Goal: Browse casually: Explore the website without a specific task or goal

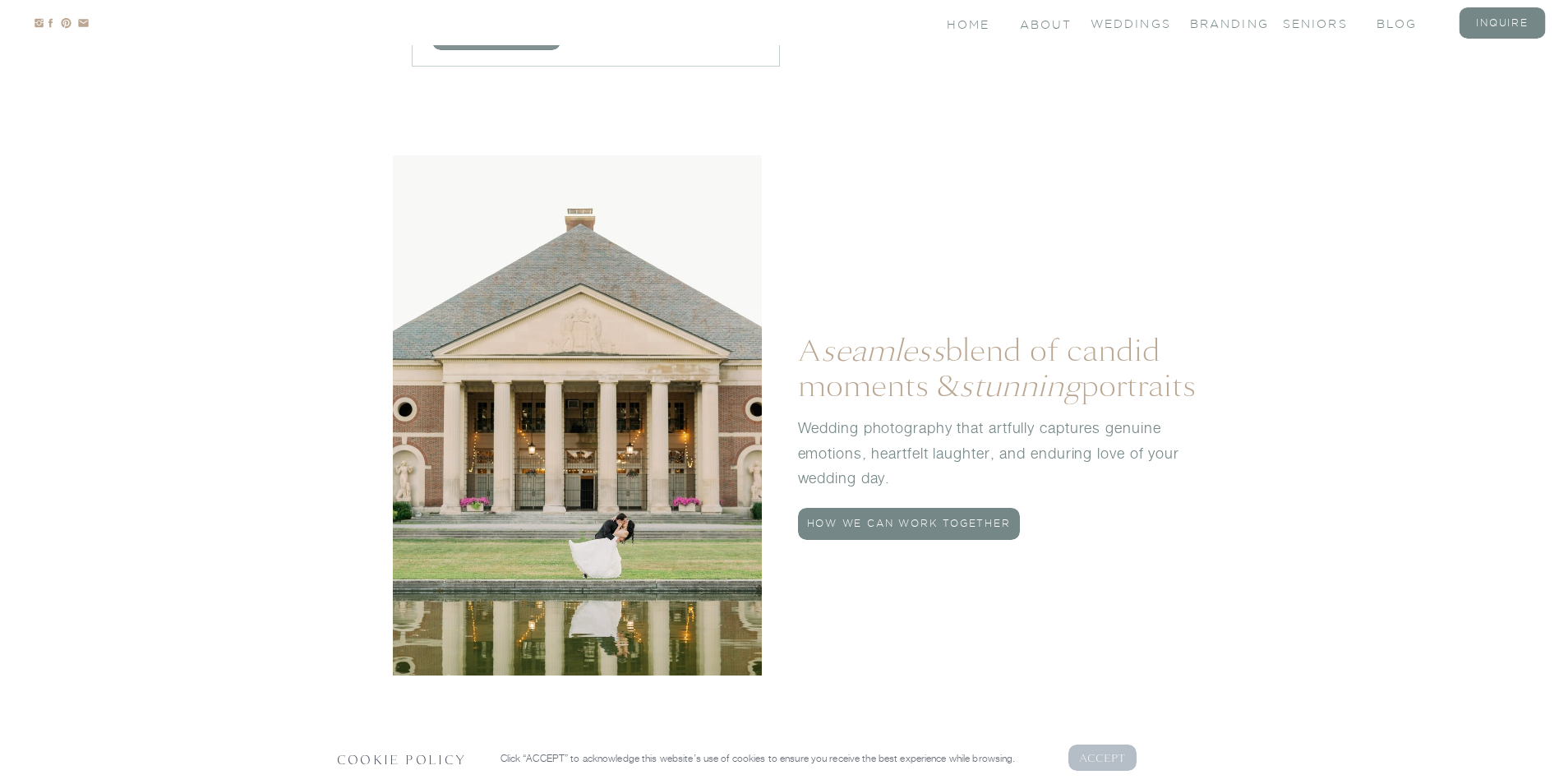
scroll to position [1808, 0]
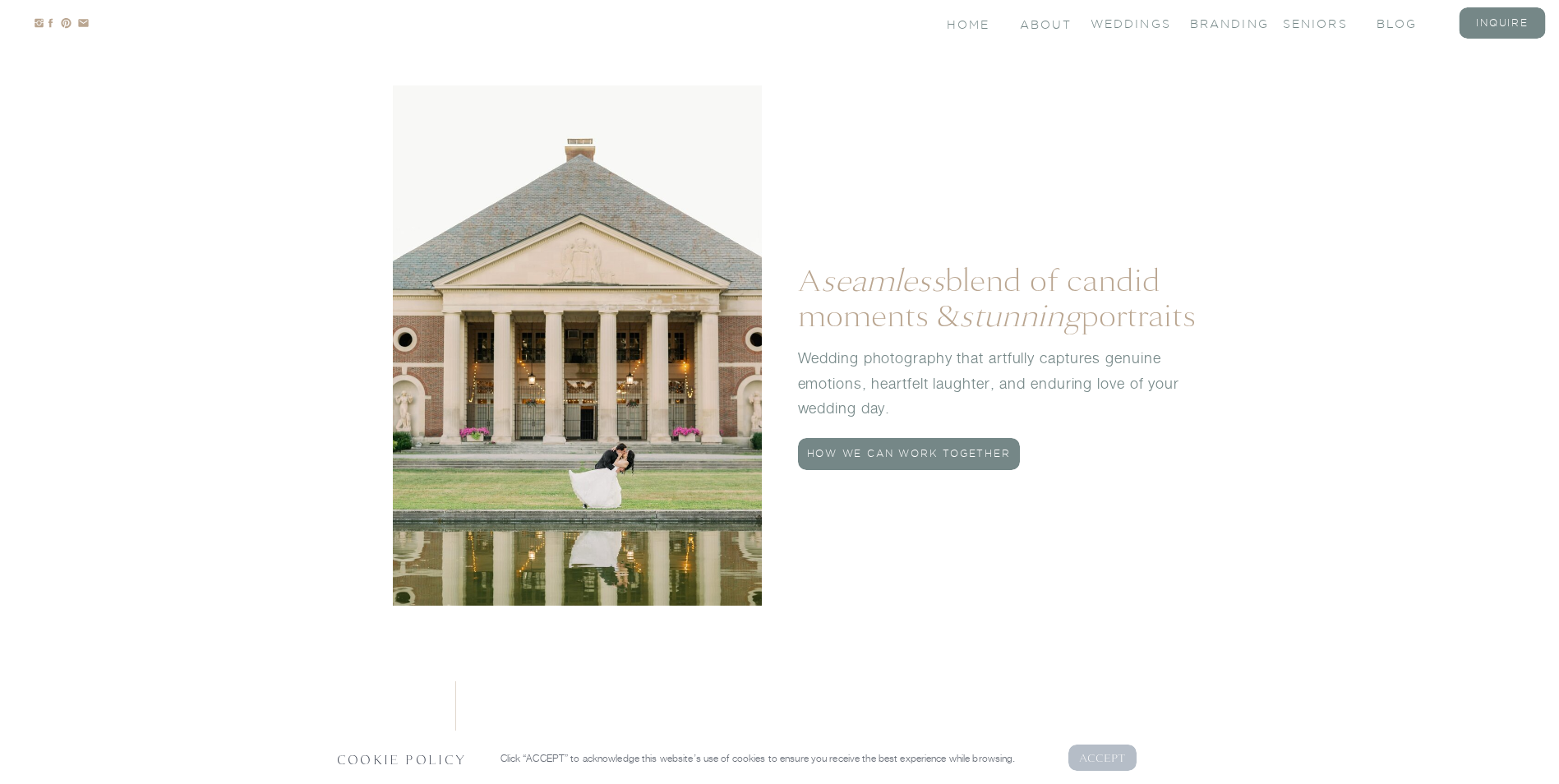
click at [1110, 760] on p "AcCEPT" at bounding box center [1102, 757] width 47 height 15
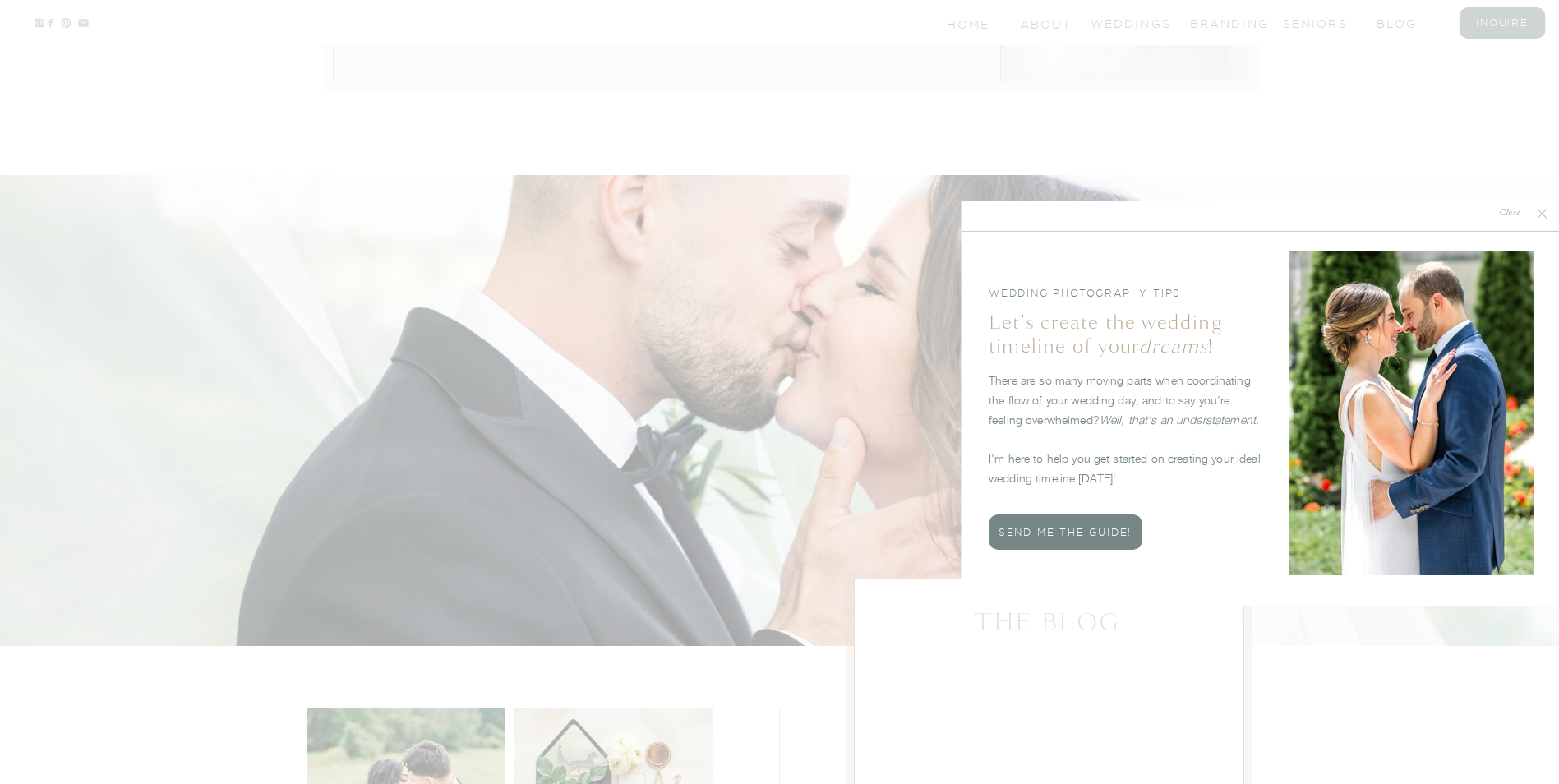
scroll to position [4929, 0]
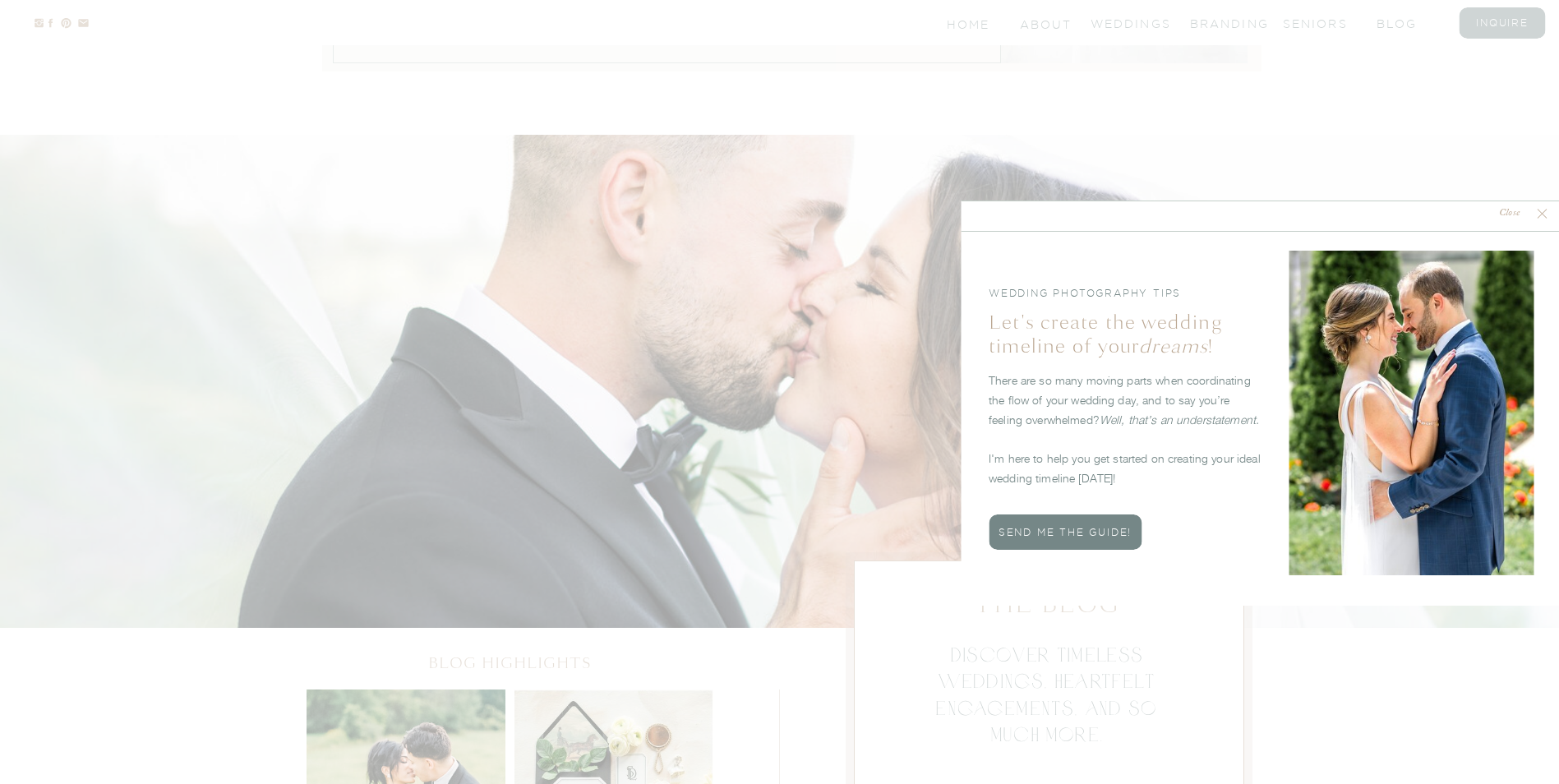
click at [1240, 212] on nav "Close" at bounding box center [1509, 214] width 48 height 15
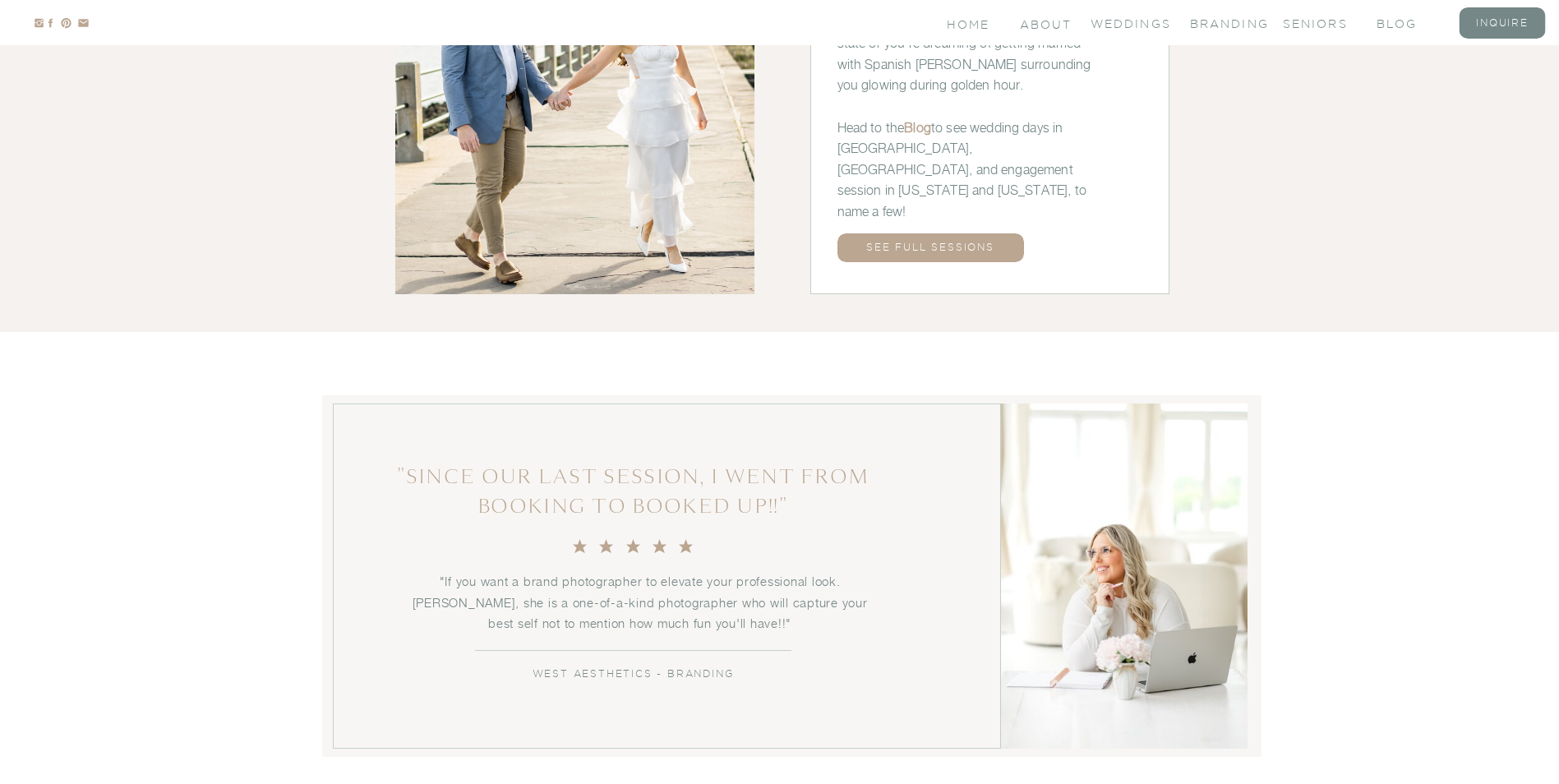
scroll to position [3558, 0]
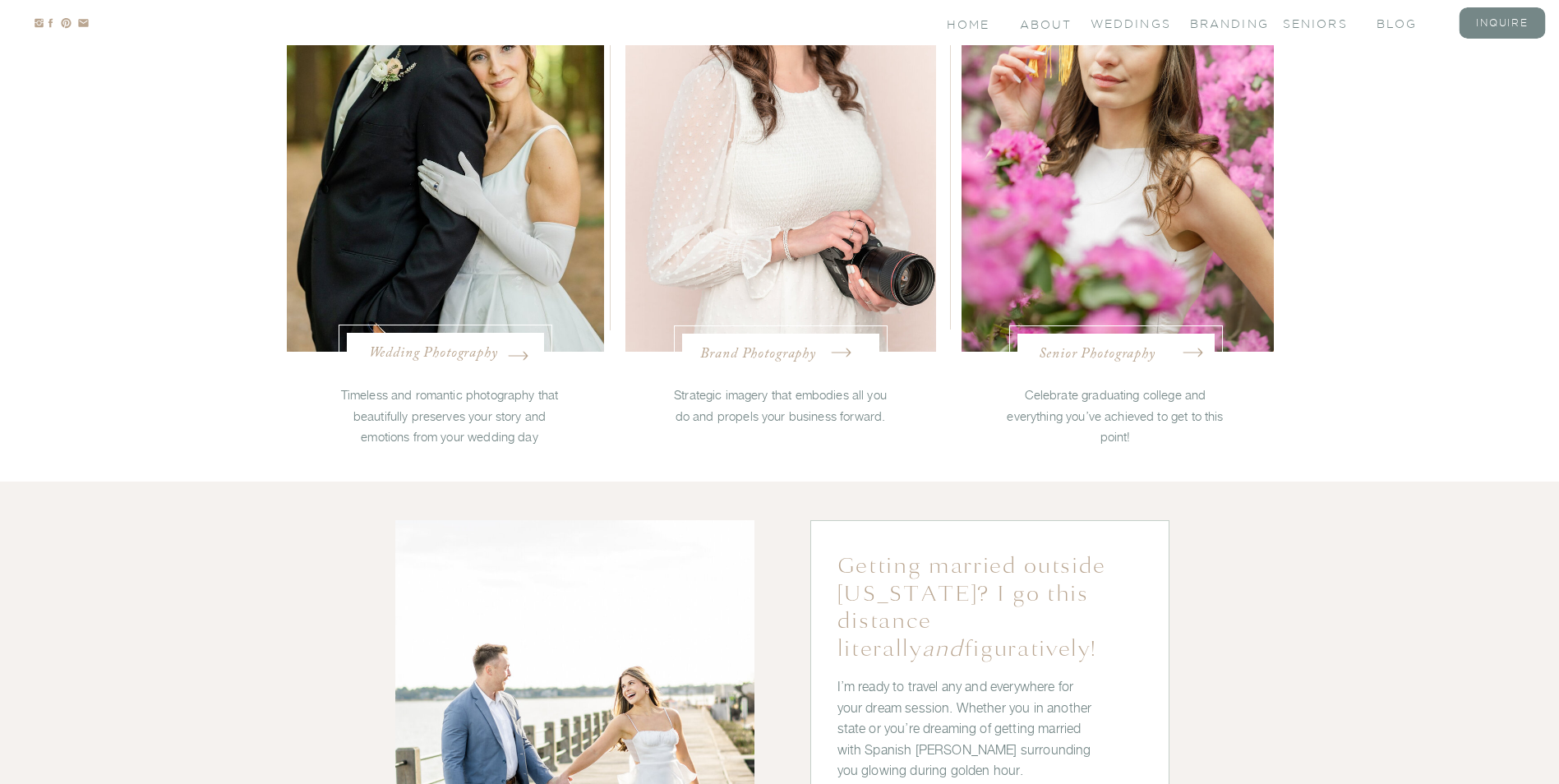
click at [392, 356] on nav "Wedding Photography" at bounding box center [446, 351] width 154 height 16
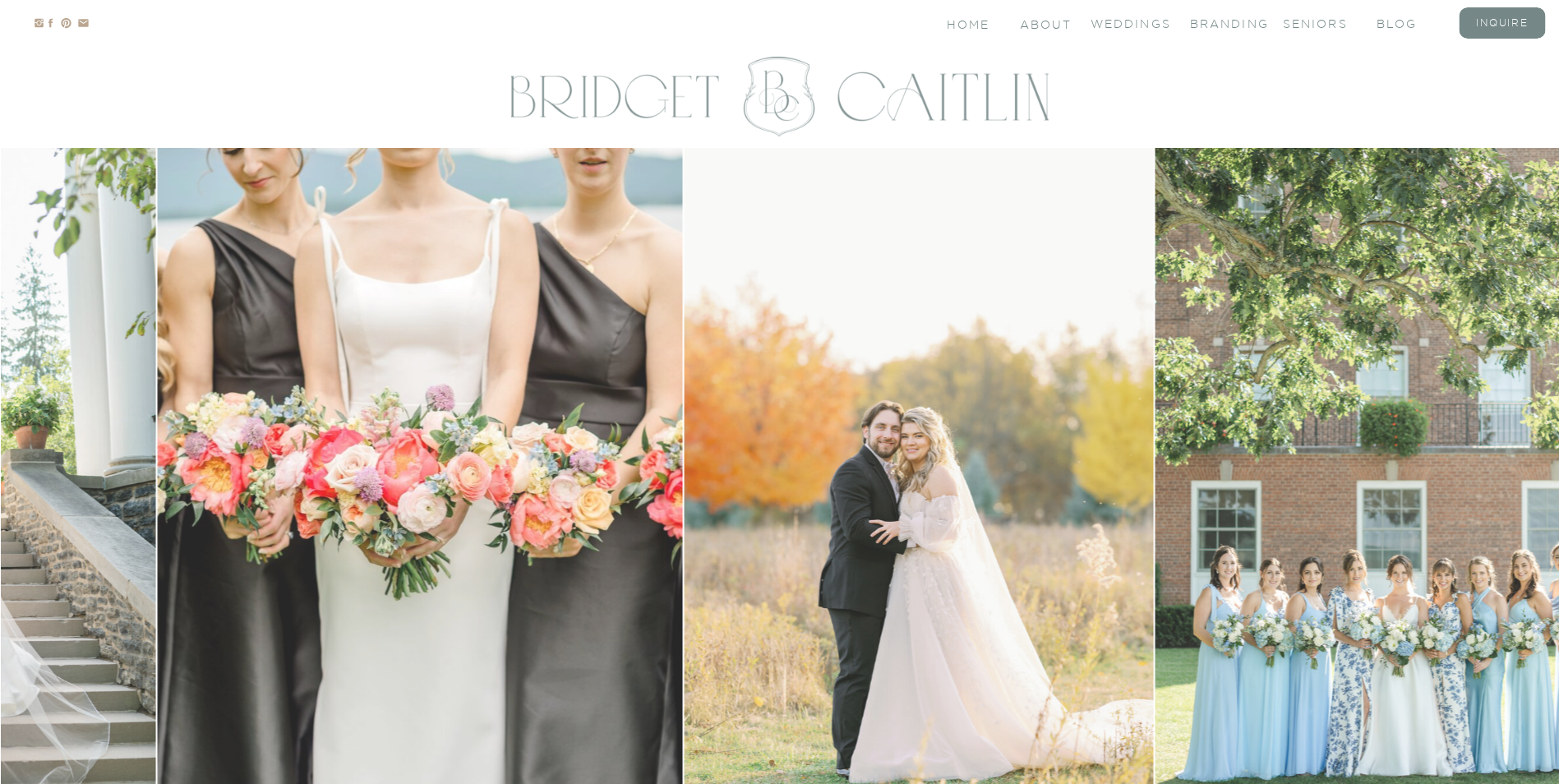
click at [158, 496] on img at bounding box center [420, 476] width 525 height 656
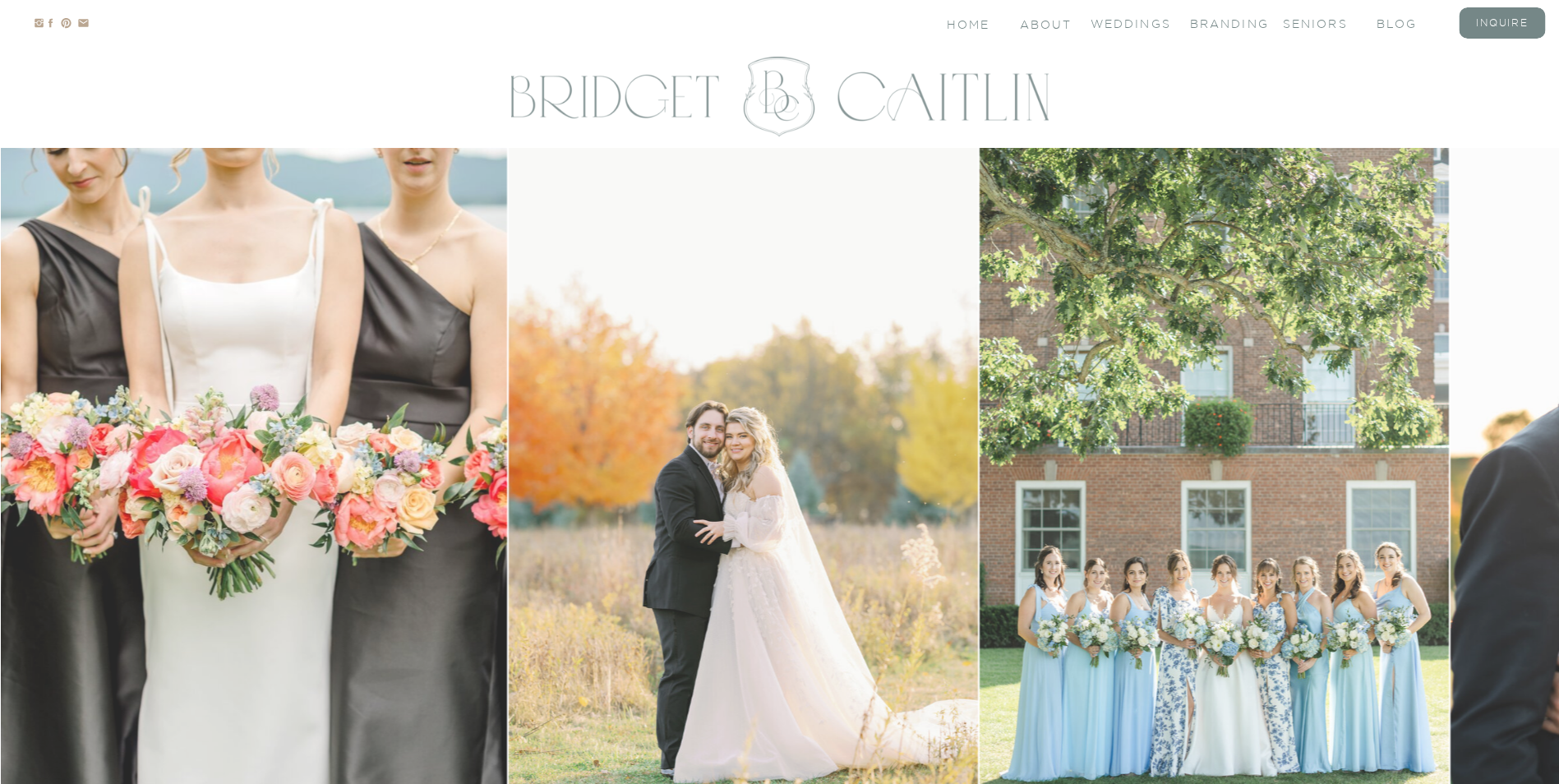
click at [509, 485] on img at bounding box center [743, 476] width 469 height 656
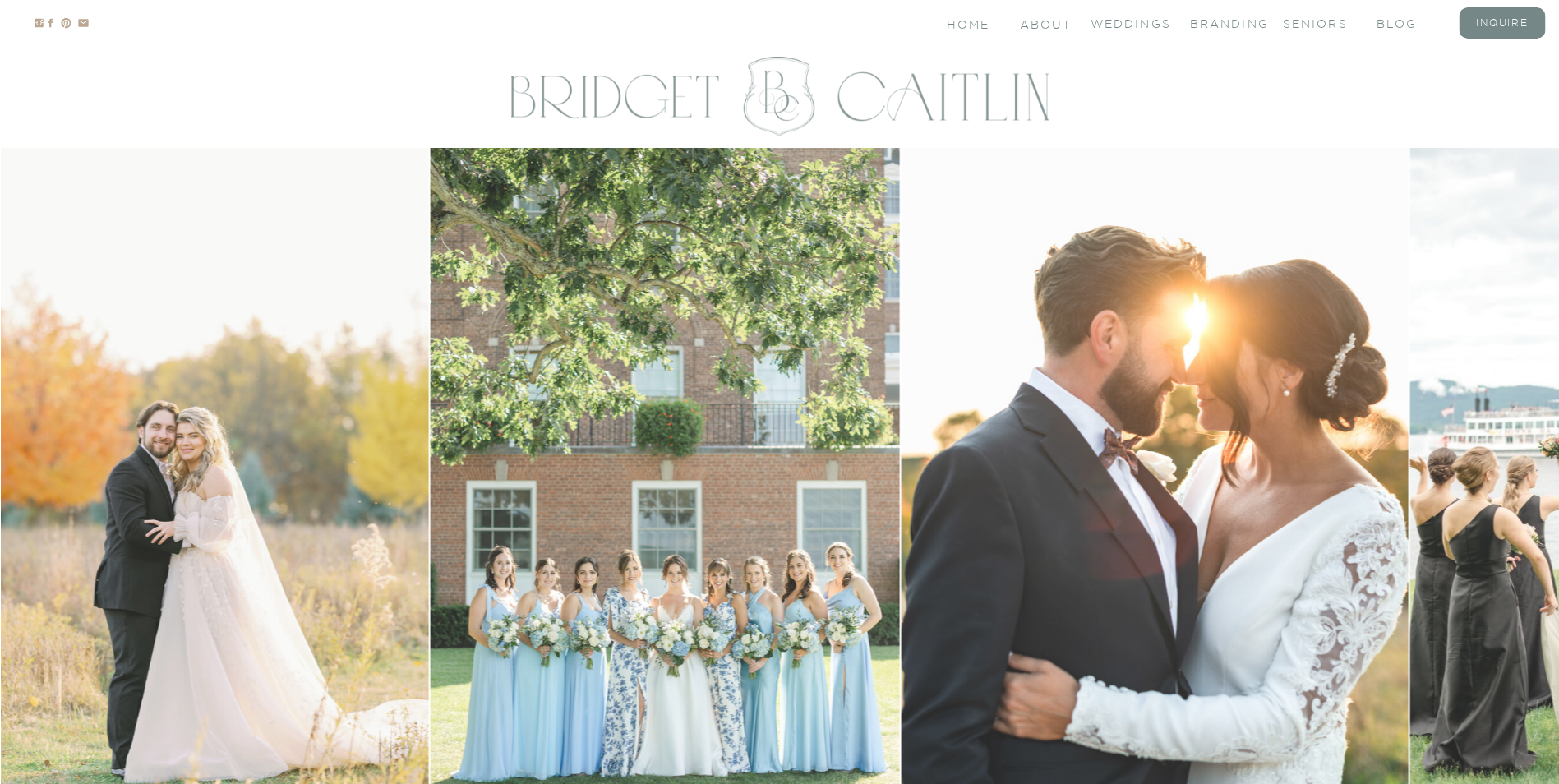
click at [900, 479] on img at bounding box center [1154, 476] width 508 height 656
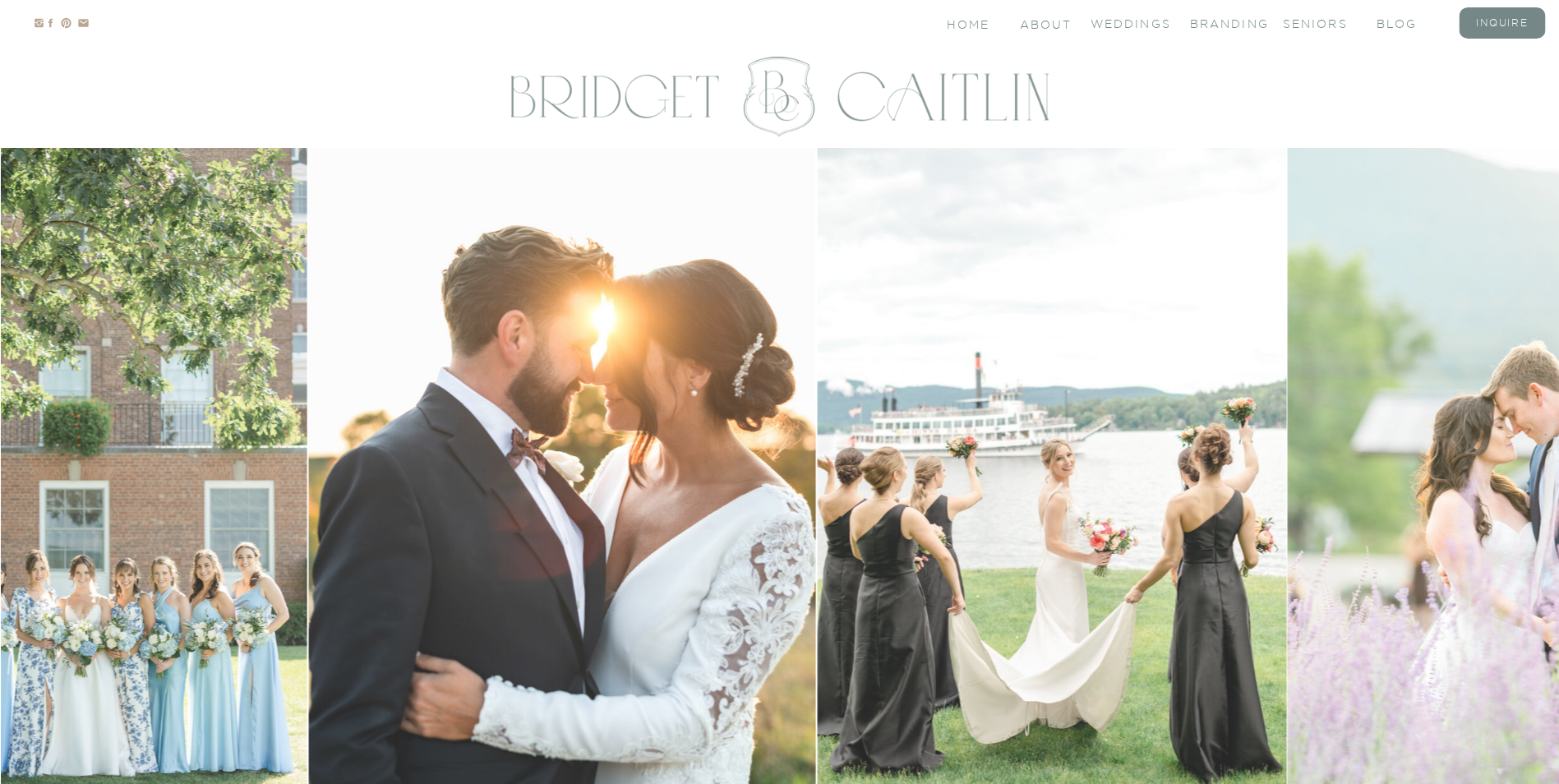
click at [818, 483] on img at bounding box center [1051, 476] width 468 height 656
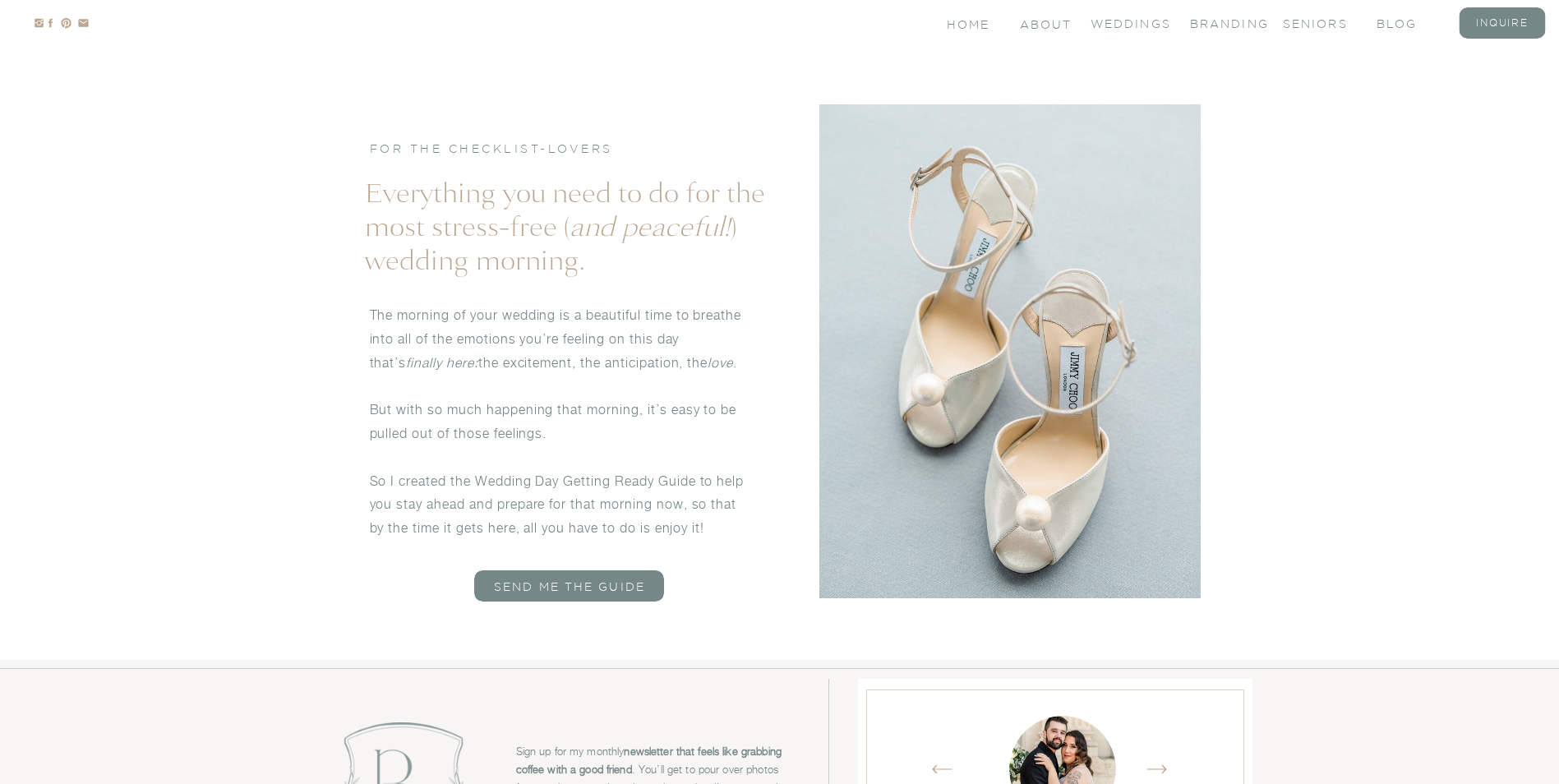
scroll to position [9118, 0]
